Goal: Communication & Community: Share content

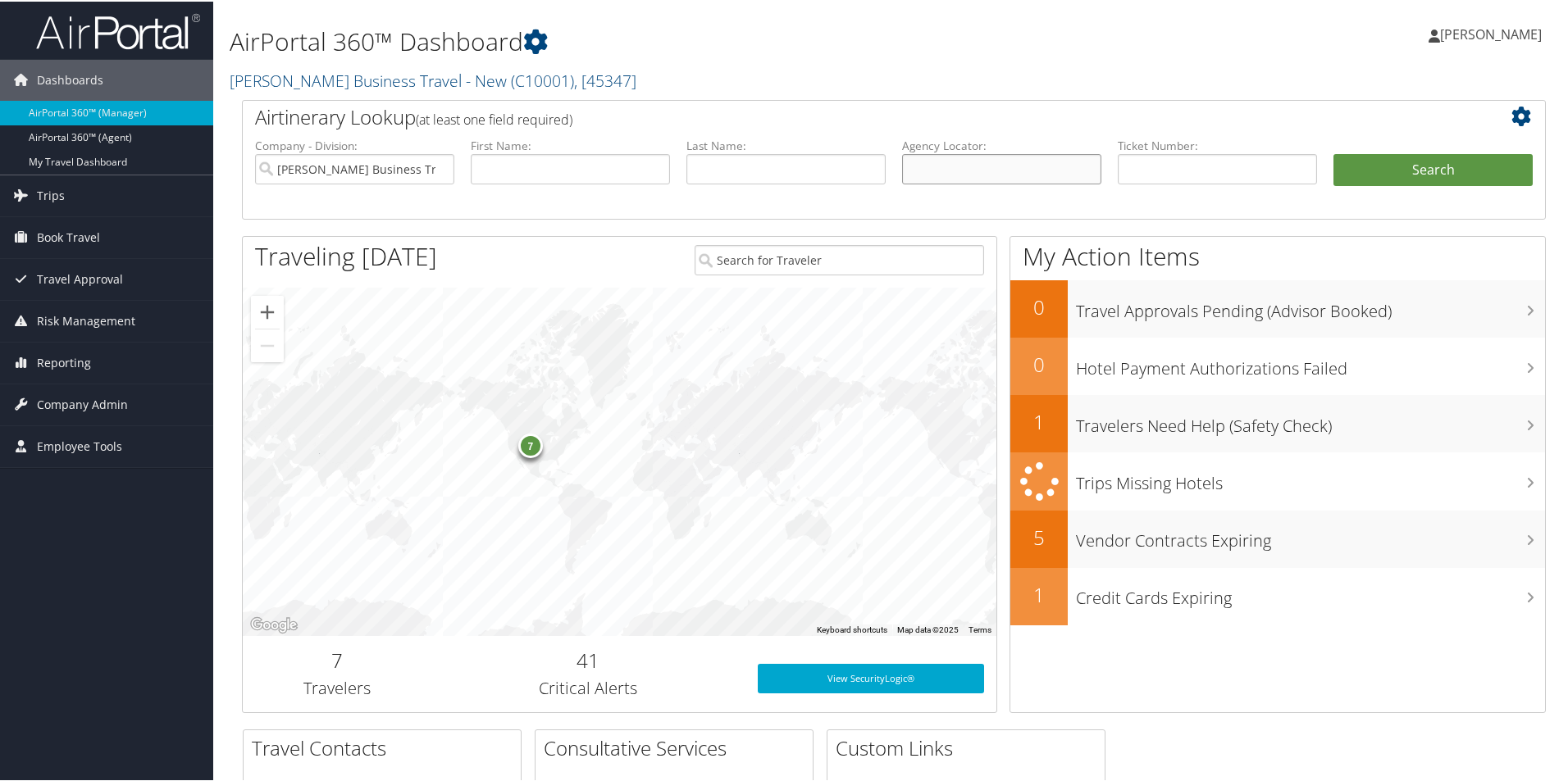
click at [915, 174] on input "text" at bounding box center [1001, 168] width 199 height 30
paste input "[EMAIL_ADDRESS][PERSON_NAME][DOMAIN_NAME]"
type input "k"
type input "dq8h5p"
click at [1388, 164] on button "Search" at bounding box center [1433, 169] width 199 height 33
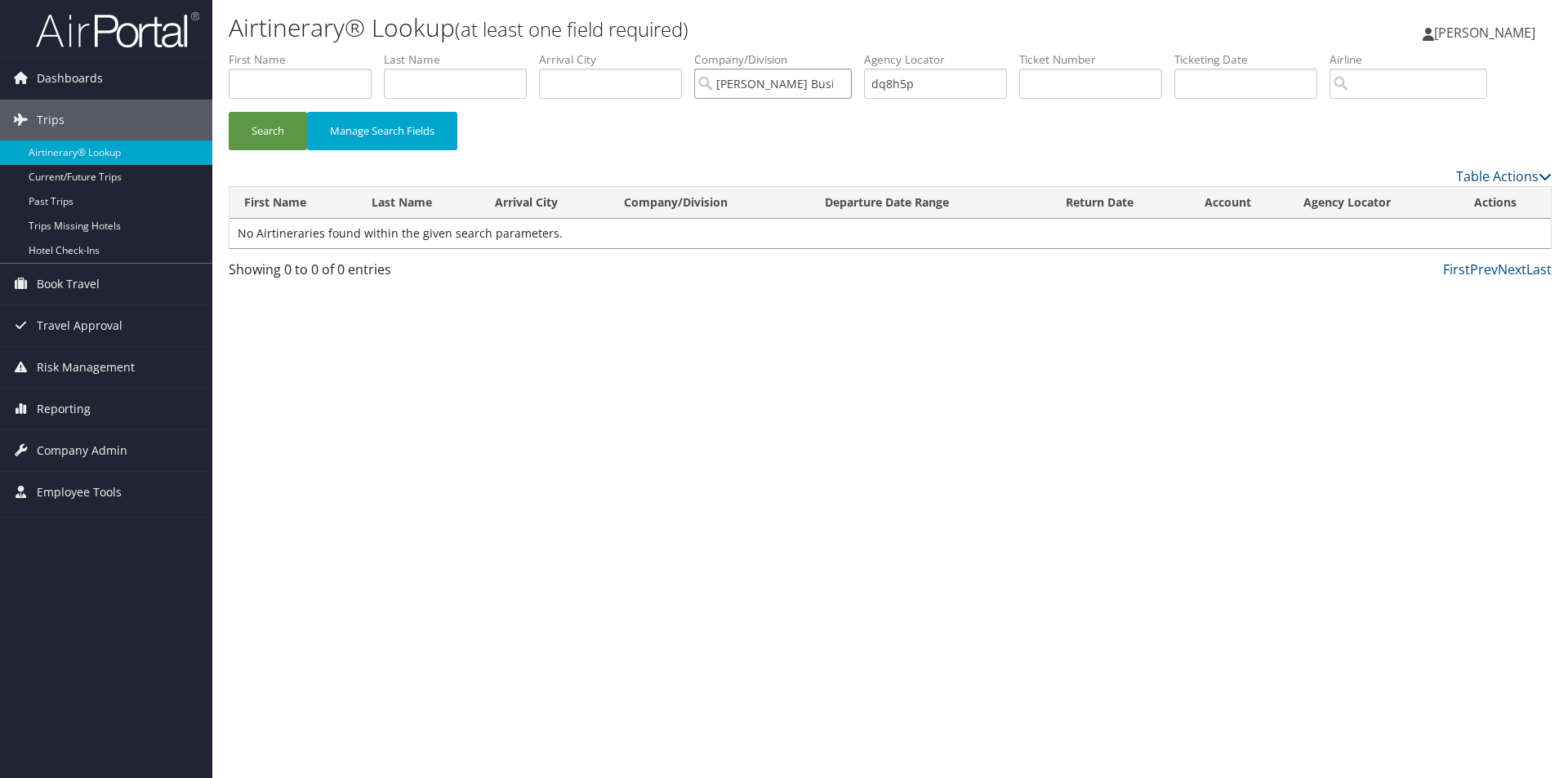
click at [827, 89] on input "[PERSON_NAME] Business Travel - New" at bounding box center [773, 84] width 158 height 30
click at [277, 125] on button "Search" at bounding box center [268, 131] width 79 height 38
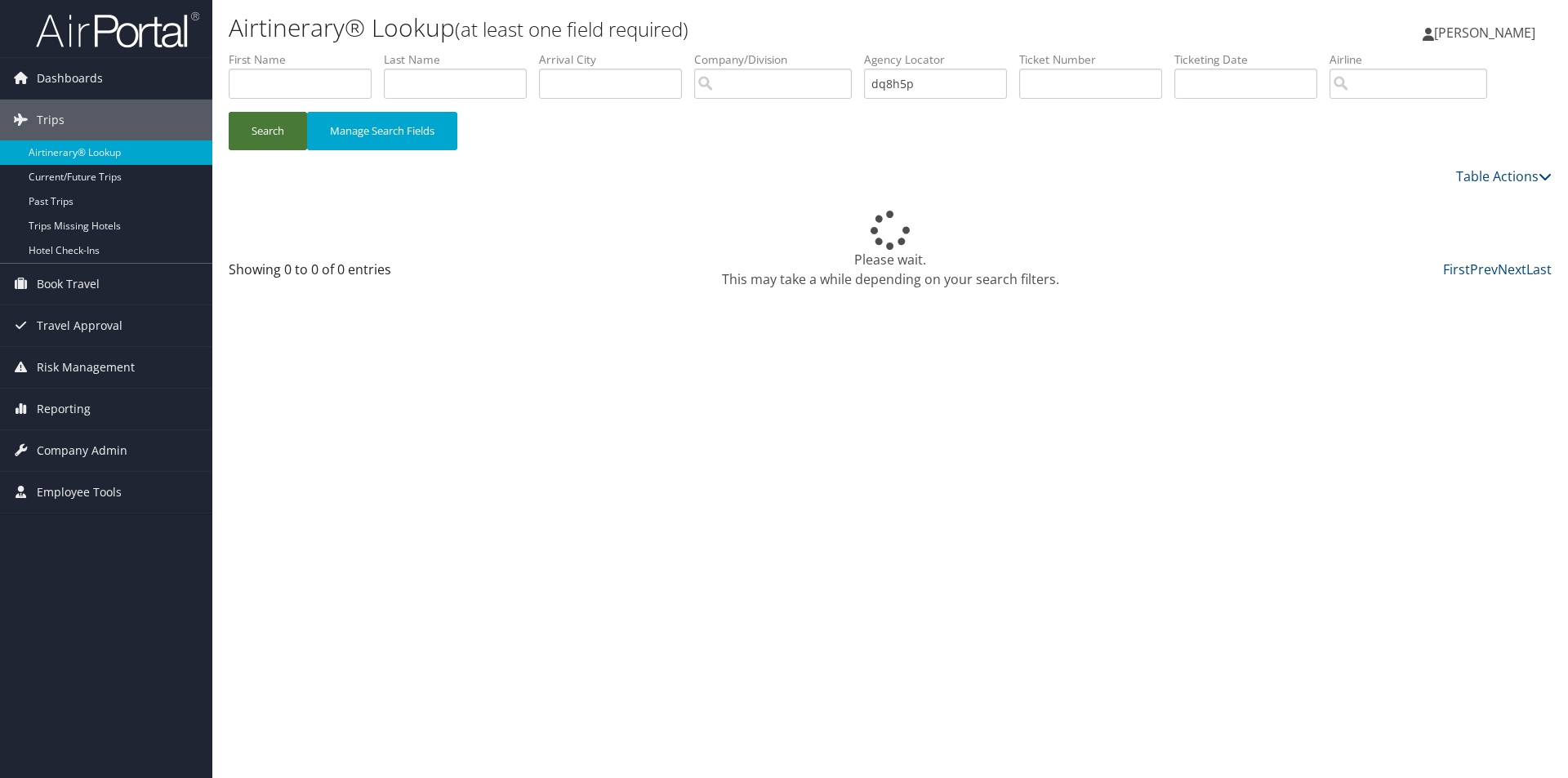
click at [277, 125] on button "Search" at bounding box center [268, 131] width 79 height 38
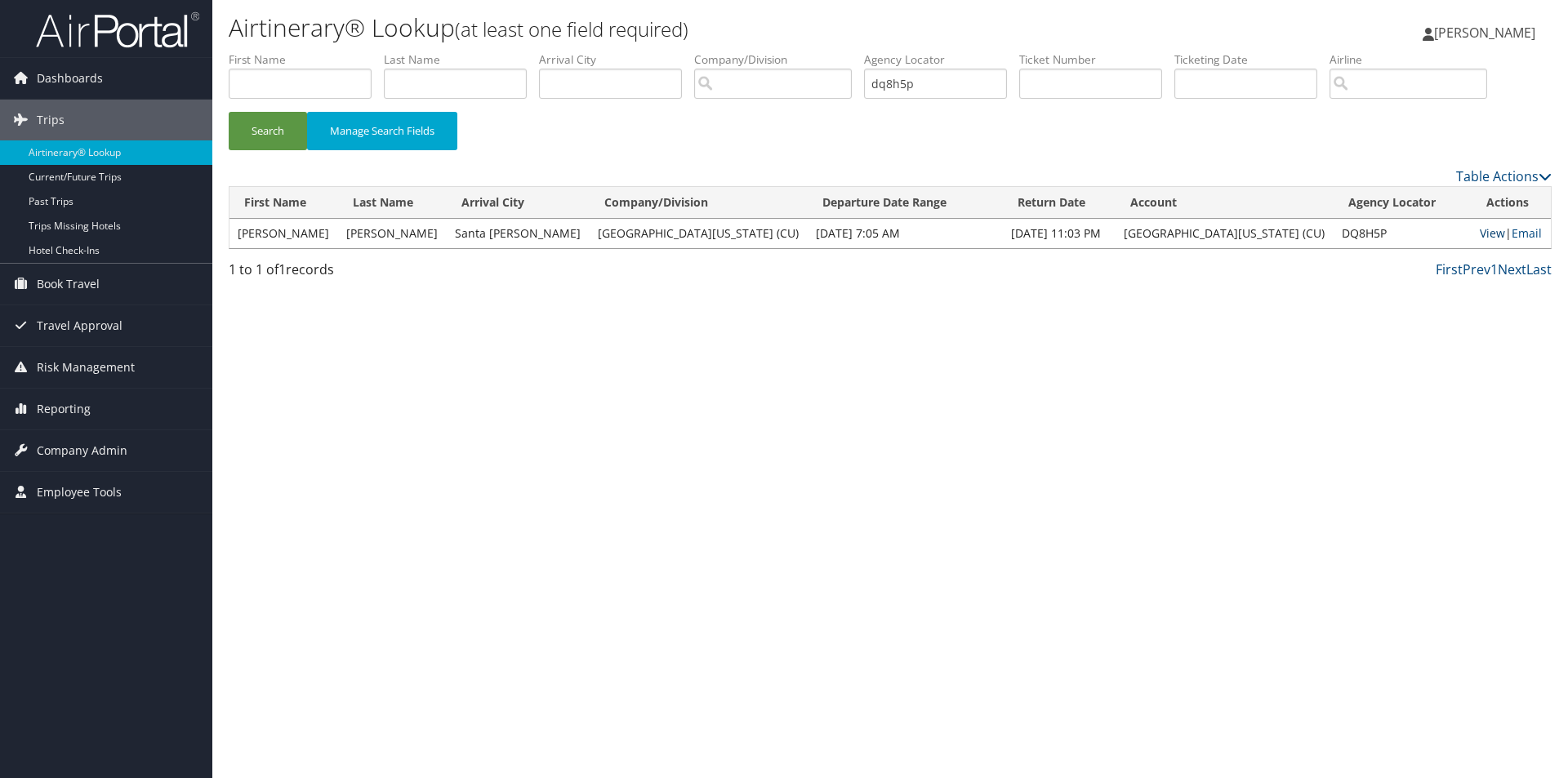
click at [1485, 232] on link "View" at bounding box center [1493, 233] width 25 height 16
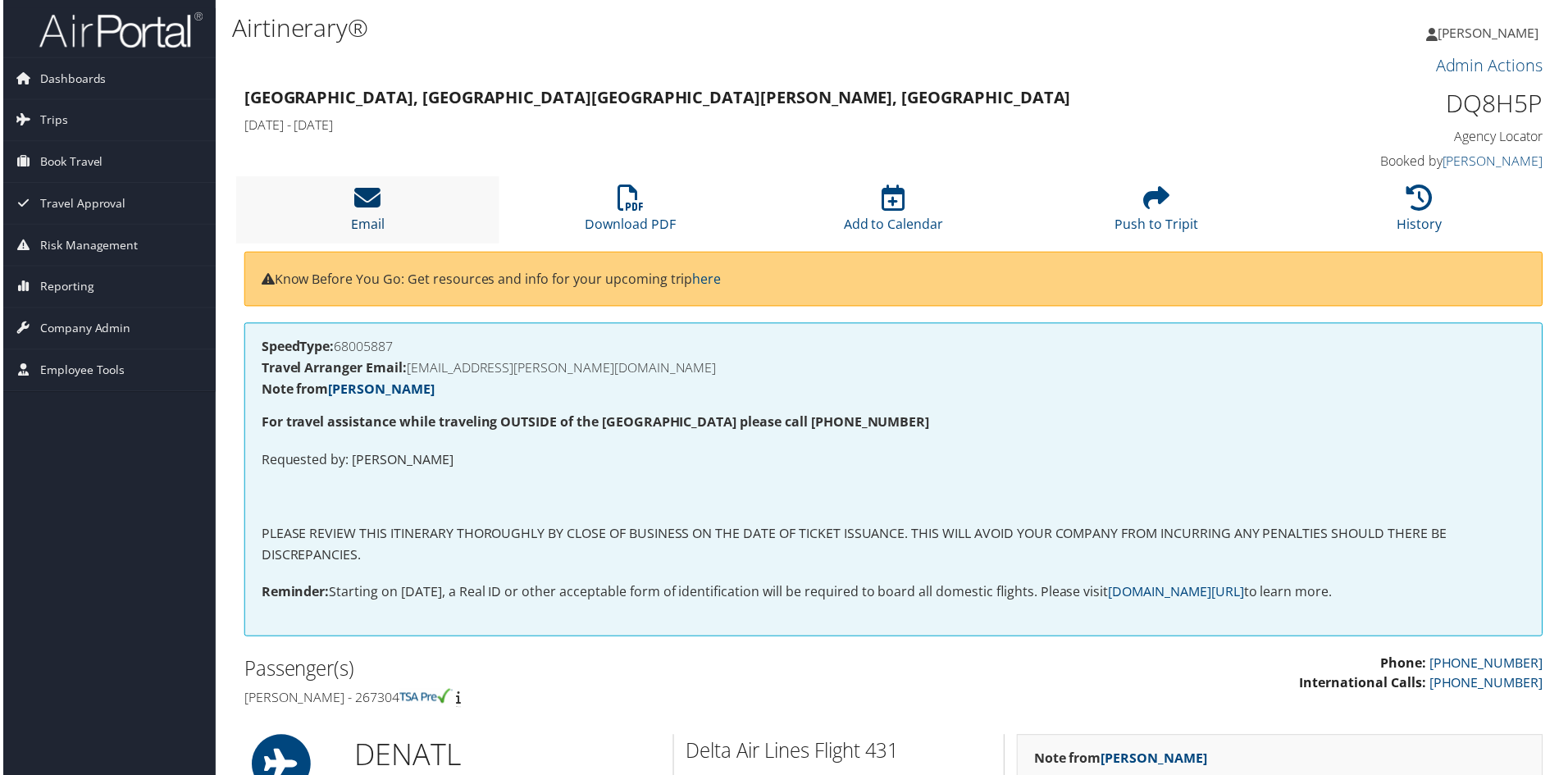
click at [364, 206] on icon at bounding box center [365, 198] width 26 height 26
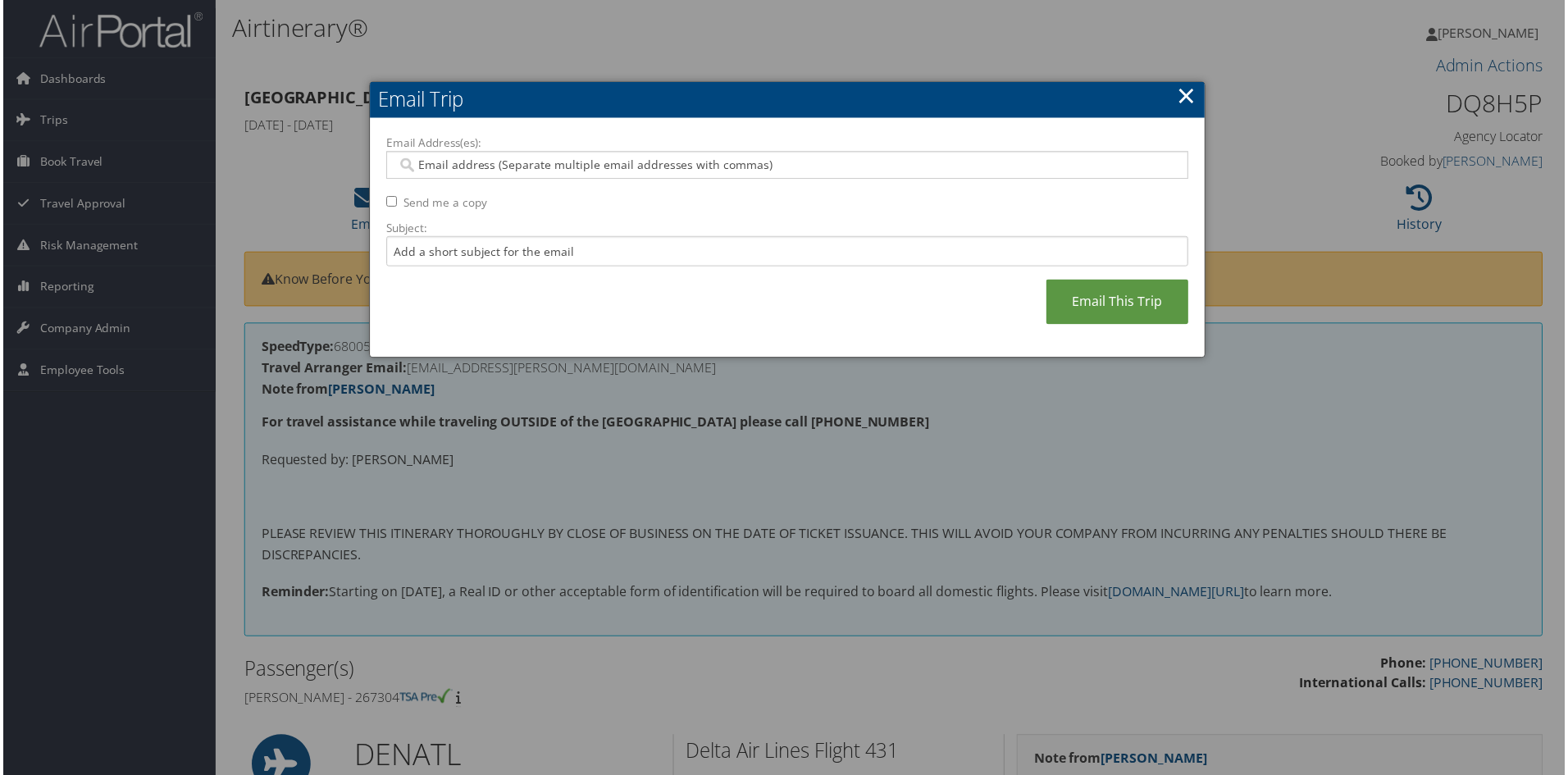
click at [417, 163] on input "Email Address(es):" at bounding box center [787, 166] width 783 height 17
paste input "kyli.bailey@cuanschutz.edu"
type input "kyli.bailey@cuanschutz.edu"
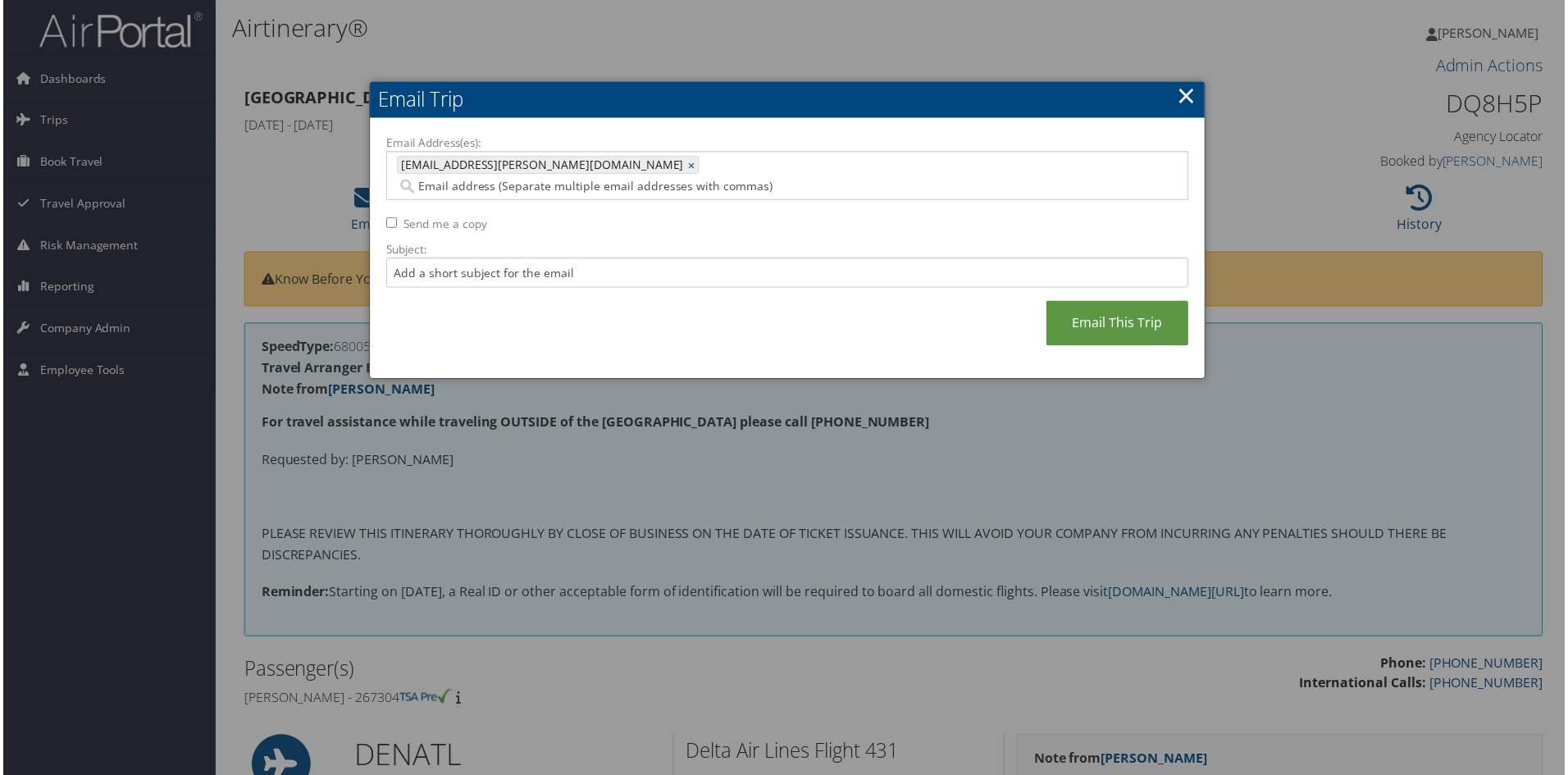
click at [594, 179] on input "Email Address(es):" at bounding box center [702, 187] width 614 height 17
paste input "JULIO.MONTEJANO@CUANSCHUTZ.EDU"
type input "JULIO.MONTEJANO@CUANSCHUTZ.EDU"
type input "kyli.bailey@cuanschutz.edu, JULIO.MONTEJANO@CUANSCHUTZ.EDU"
click at [403, 259] on input "Subject:" at bounding box center [787, 274] width 806 height 30
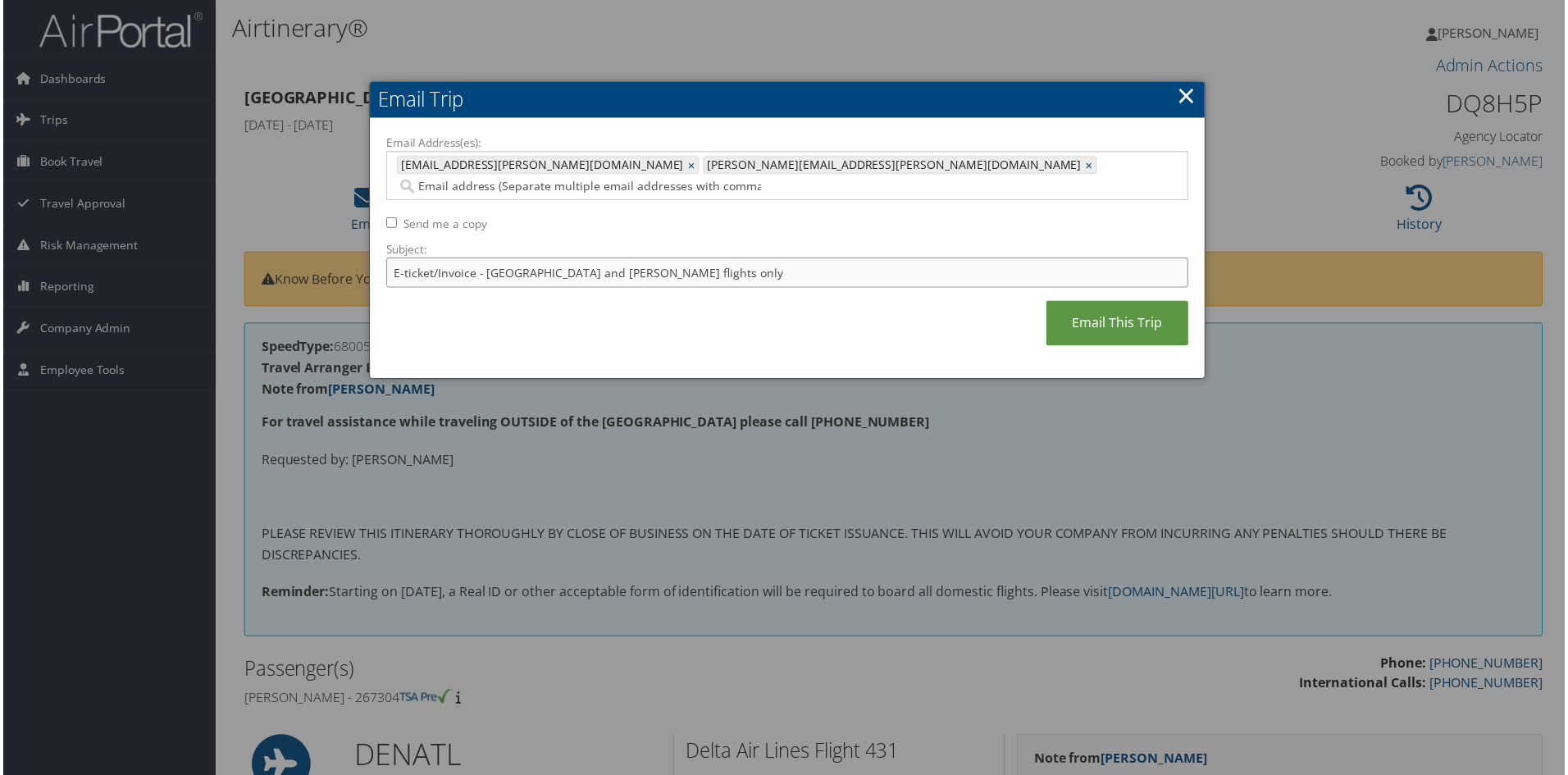
click at [656, 259] on input "E-ticket/Invoice - Delta and La tam flights only" at bounding box center [787, 274] width 806 height 30
paste input "JULIO CESAR M"
type input "E-ticket/Invoice - Delta and La tam flights only --montejano"
click at [1116, 302] on link "Email This Trip" at bounding box center [1119, 325] width 143 height 45
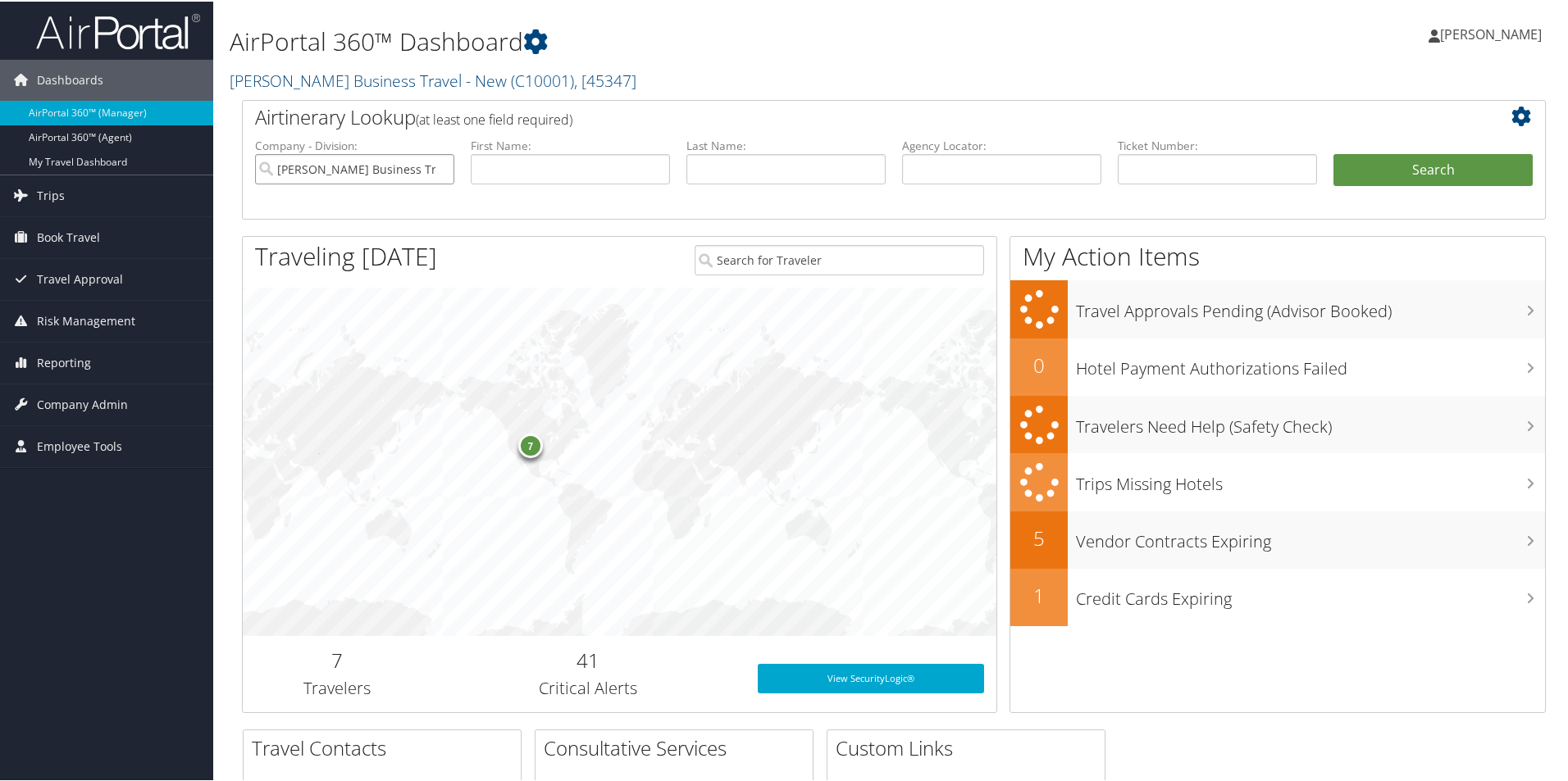
click at [393, 169] on input "Christopherson Business Travel - New" at bounding box center [354, 168] width 199 height 30
click at [943, 165] on input "text" at bounding box center [1001, 168] width 199 height 30
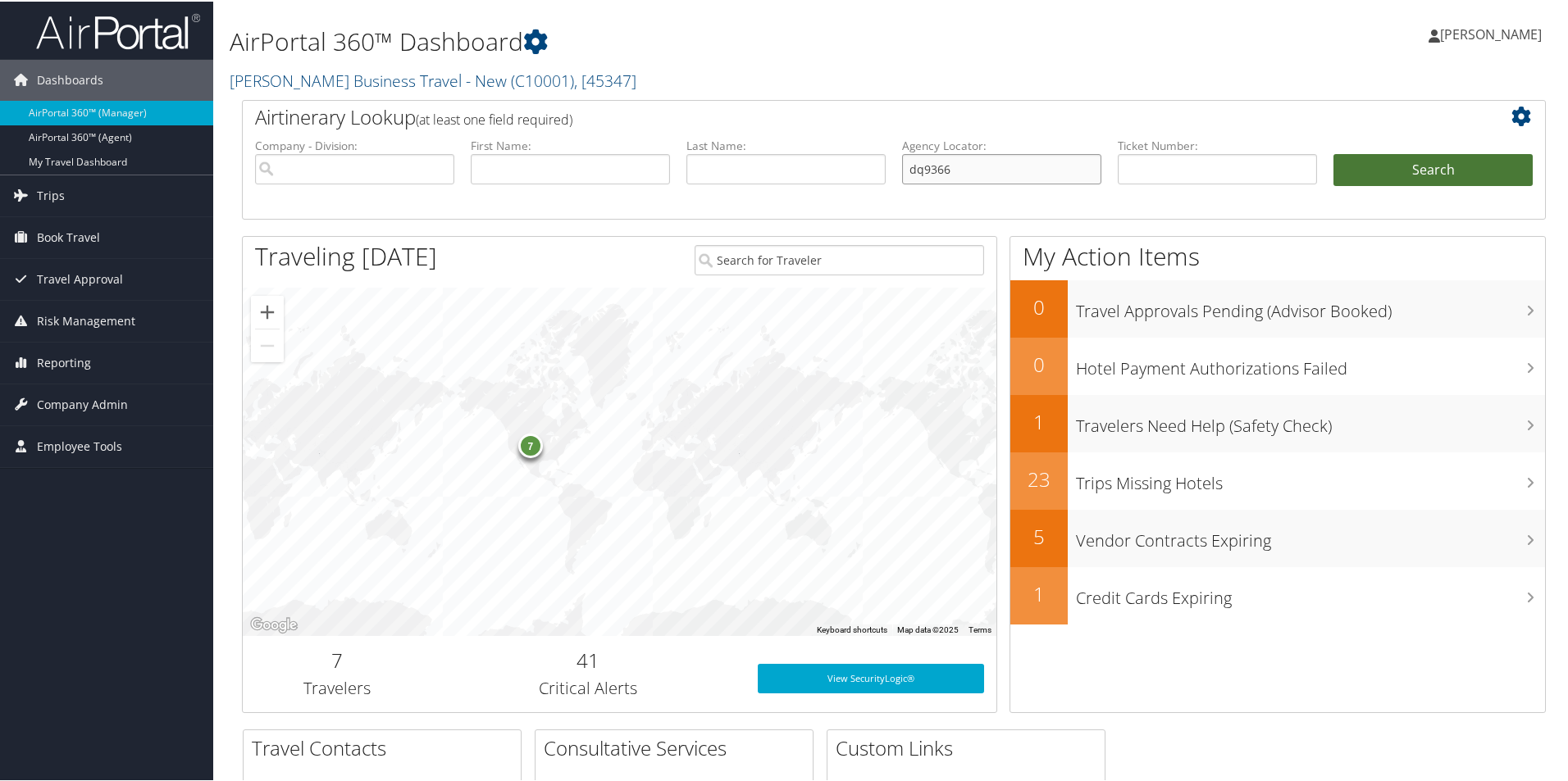
type input "dq9366"
click at [1379, 164] on button "Search" at bounding box center [1433, 169] width 199 height 33
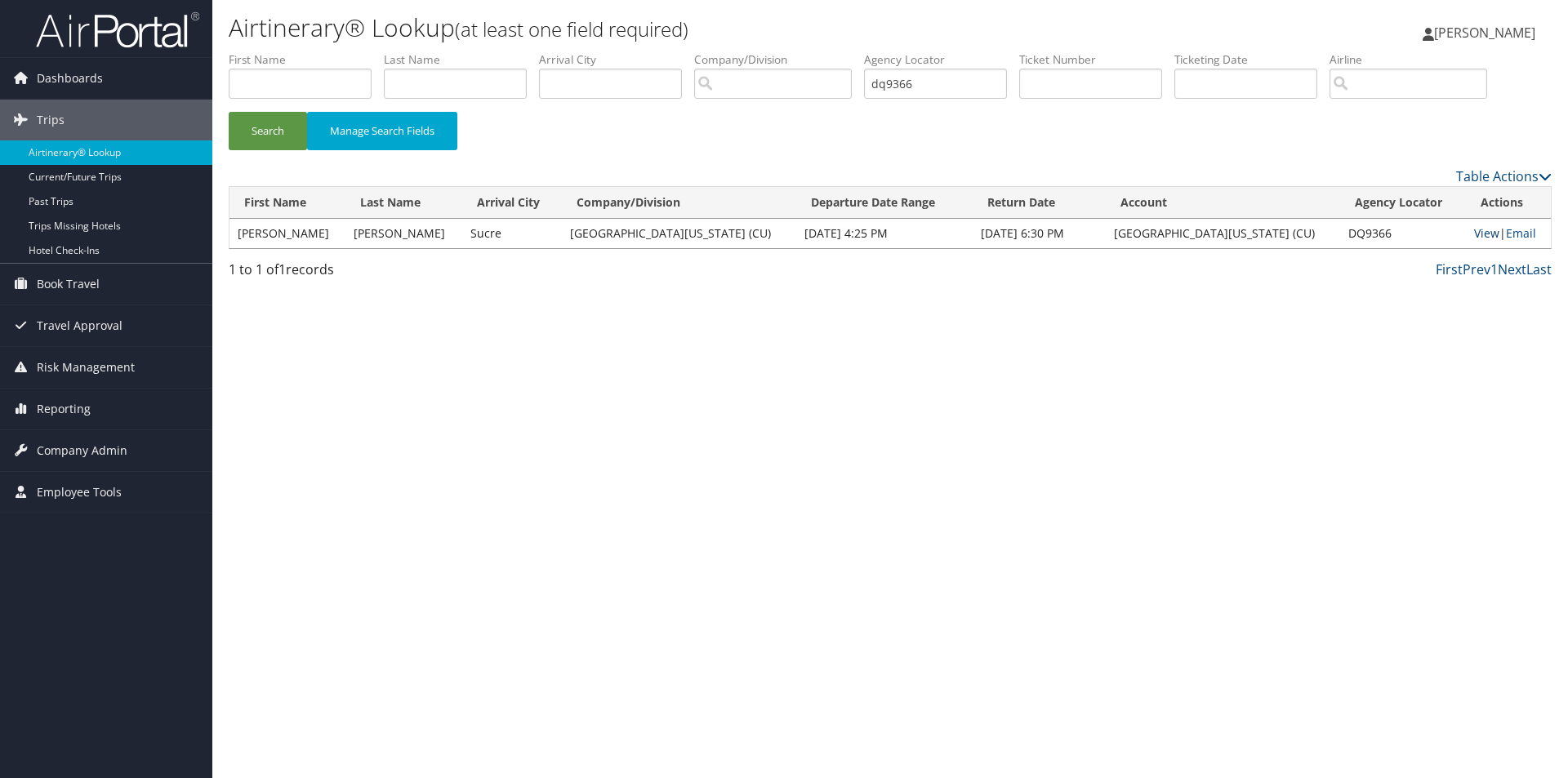
click at [1474, 232] on link "View" at bounding box center [1487, 233] width 25 height 16
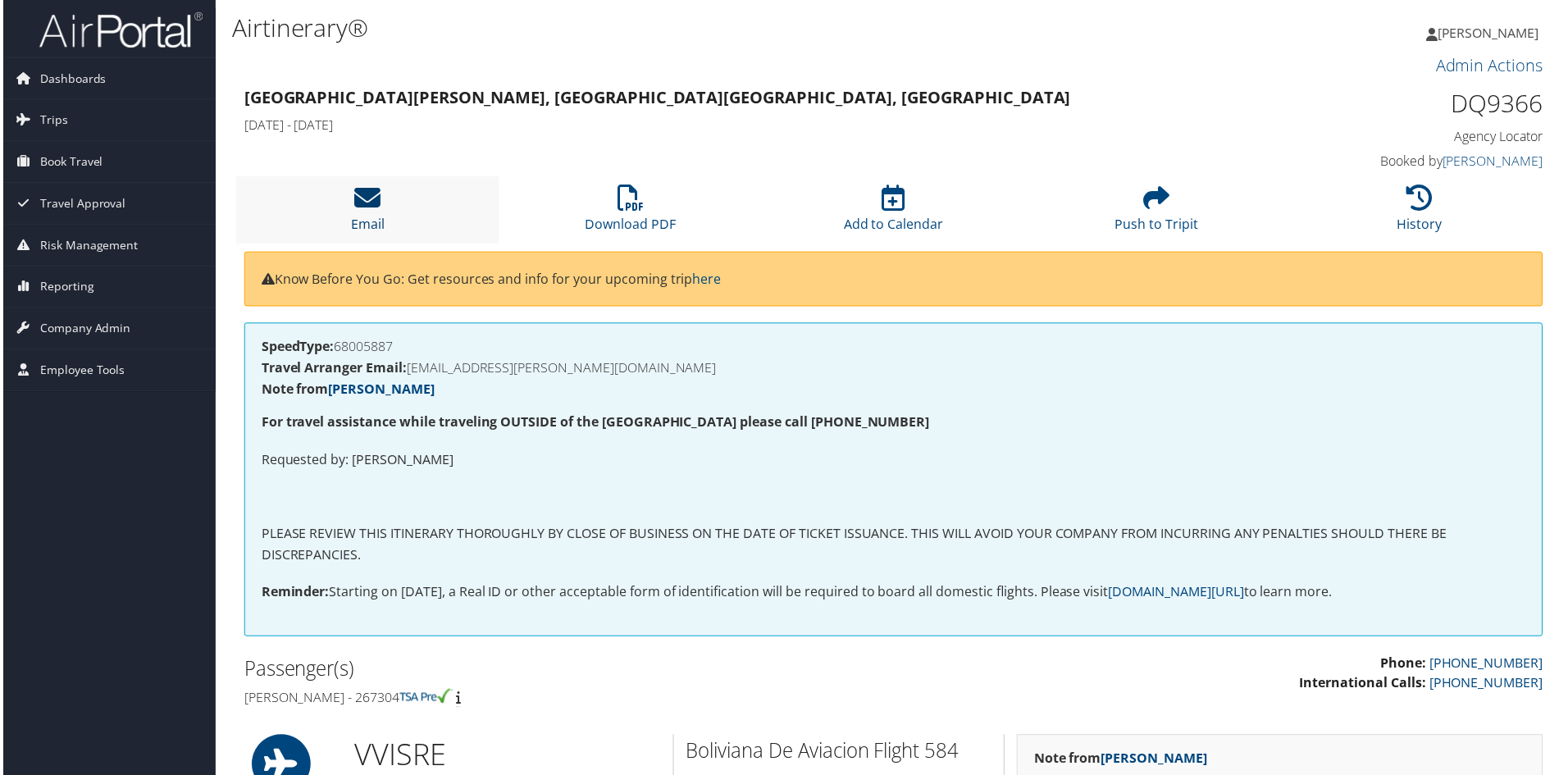
click at [367, 202] on icon at bounding box center [365, 198] width 26 height 26
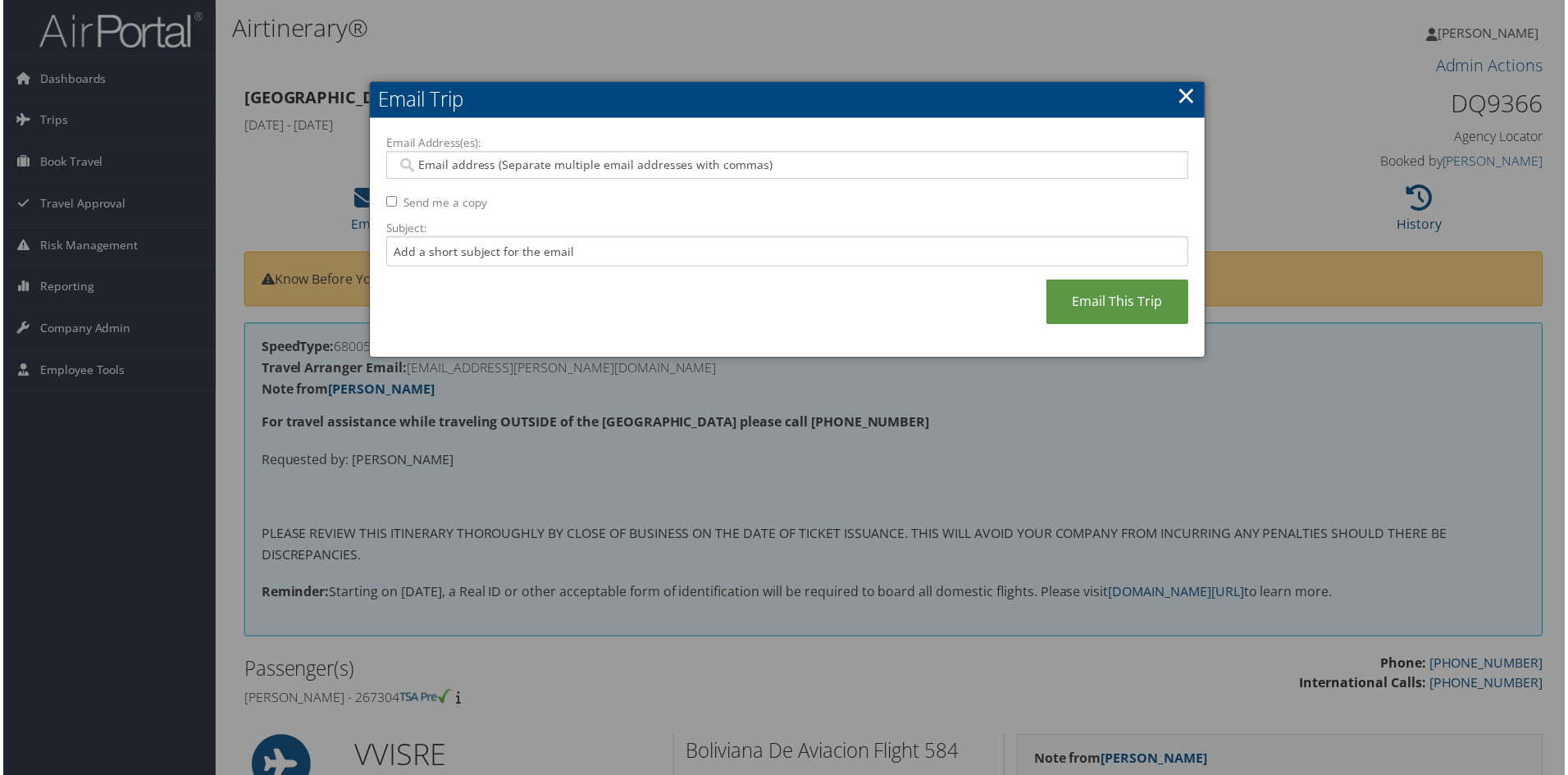
click at [426, 167] on input "Email Address(es):" at bounding box center [787, 166] width 783 height 17
paste input "[PERSON_NAME]"
type input "[PERSON_NAME]"
click at [578, 163] on input "Email Address(es):" at bounding box center [822, 166] width 621 height 17
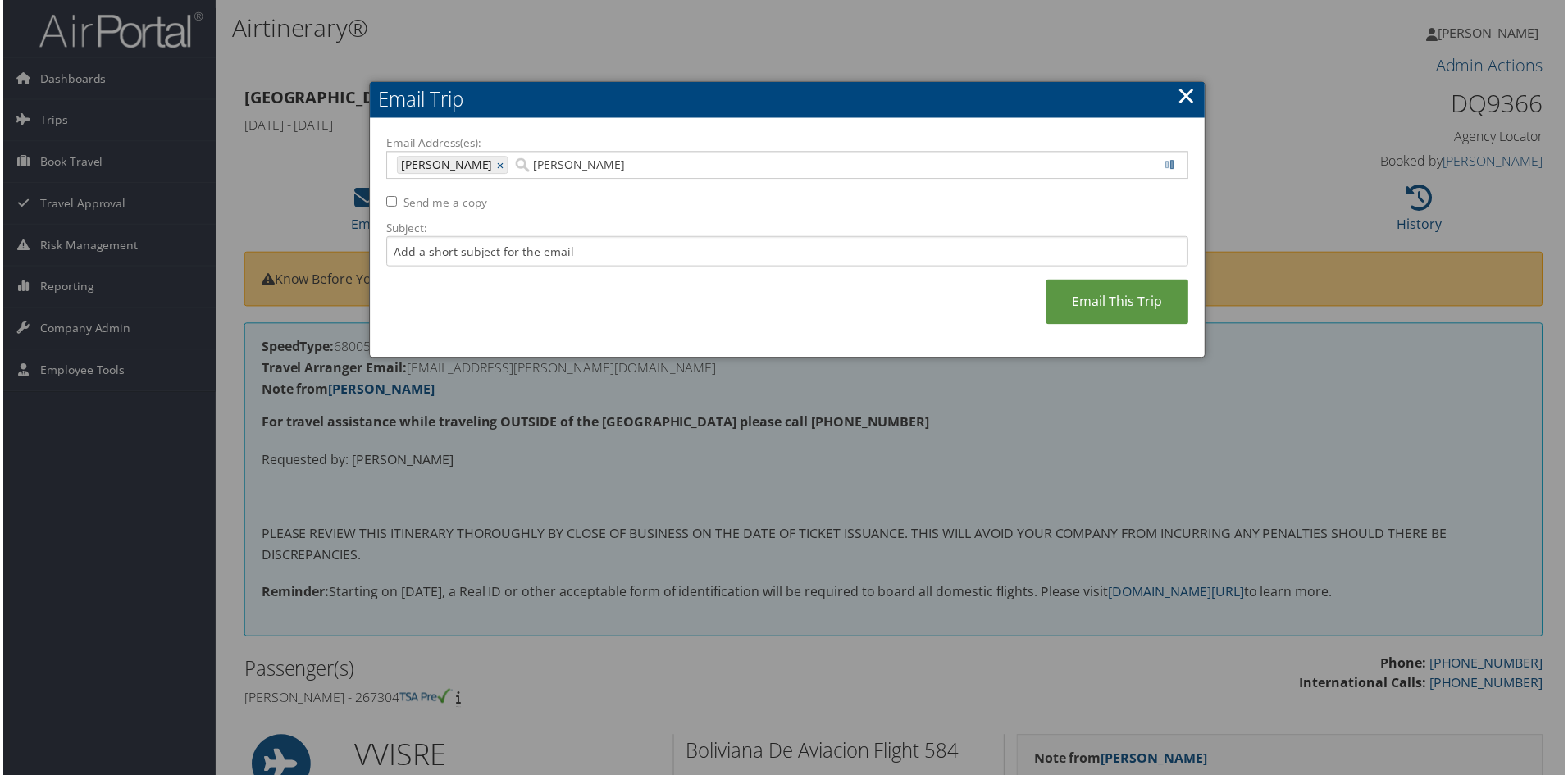
type input "kyli"
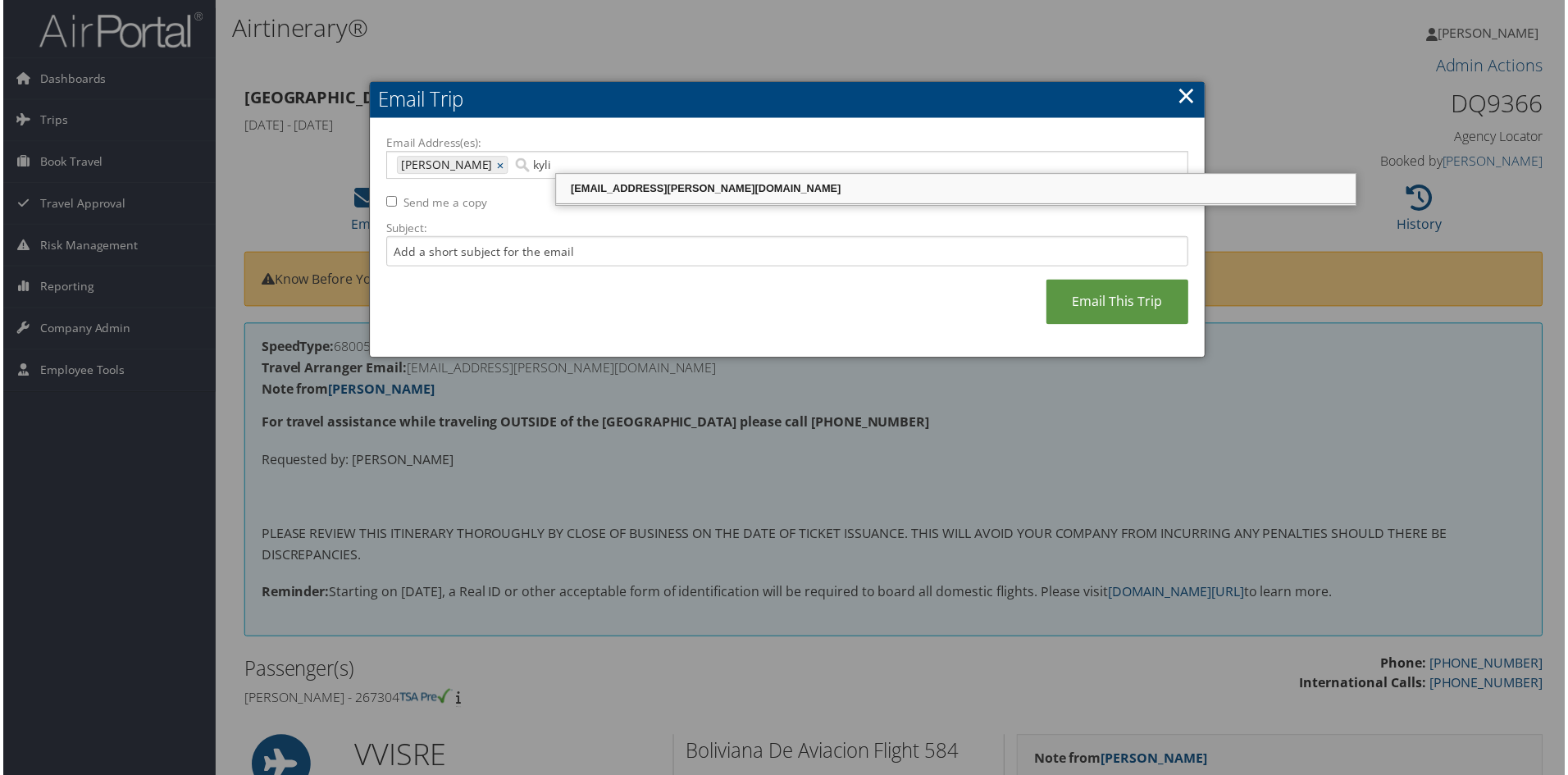
click at [603, 188] on div "[EMAIL_ADDRESS][PERSON_NAME][DOMAIN_NAME]" at bounding box center [956, 190] width 798 height 17
type input "[PERSON_NAME], [PERSON_NAME][EMAIL_ADDRESS][PERSON_NAME][DOMAIN_NAME]"
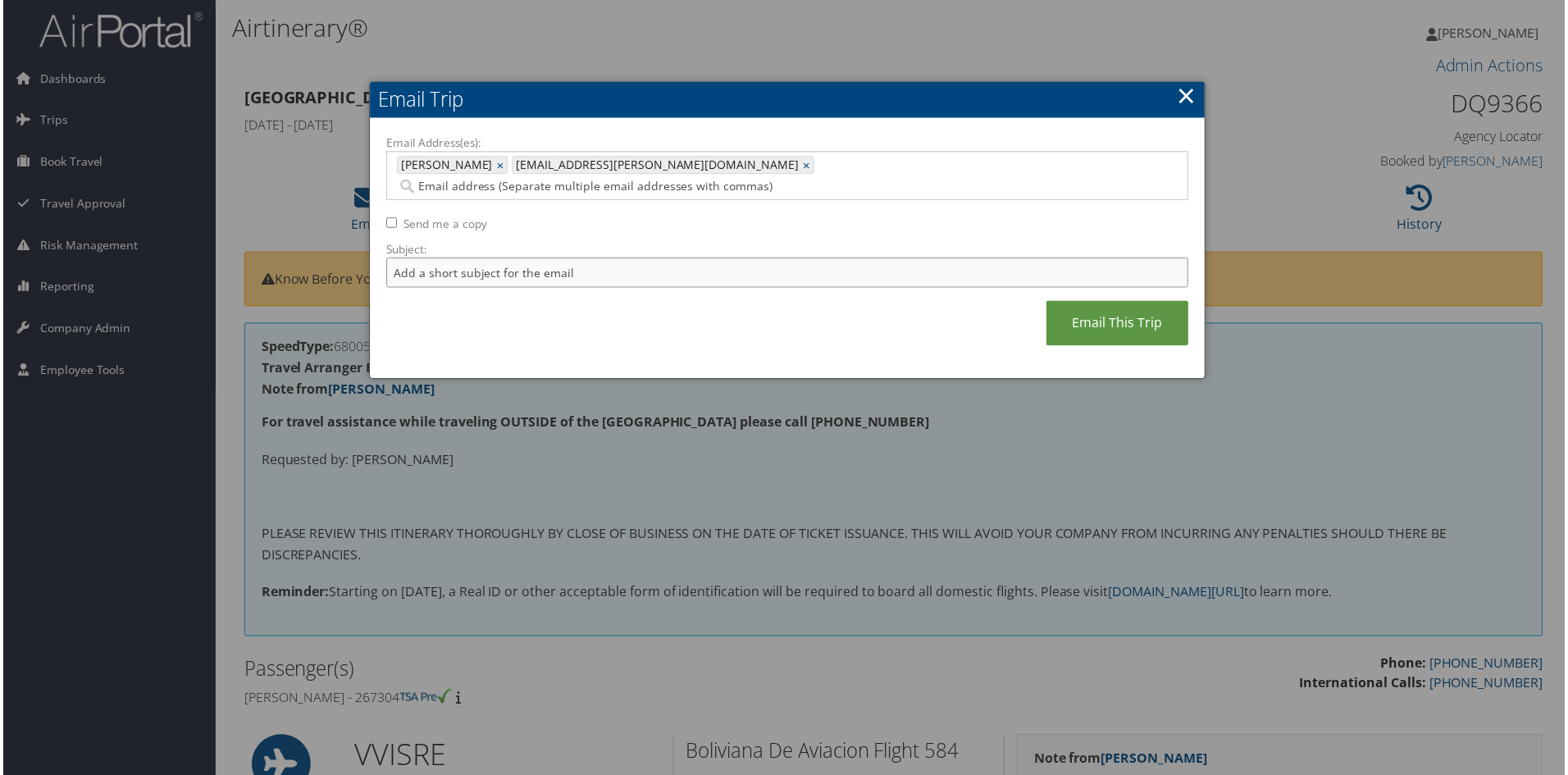
click at [396, 259] on input "Subject:" at bounding box center [787, 274] width 806 height 30
type input "Etickets/invoice Bolivia Airlines only/VVI-SRE-[GEOGRAPHIC_DATA]"
click at [1109, 302] on link "Email This Trip" at bounding box center [1119, 325] width 143 height 45
